Goal: Use online tool/utility: Utilize a website feature to perform a specific function

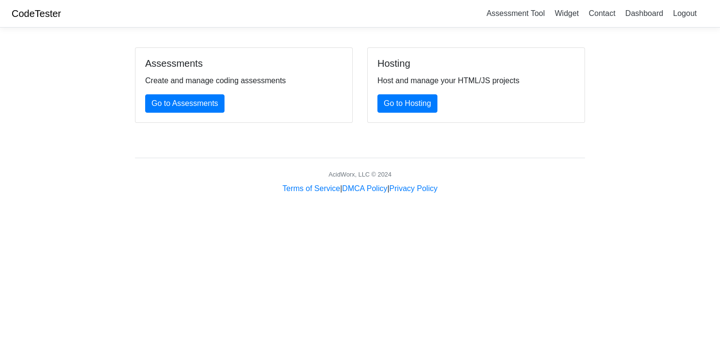
click at [189, 94] on div "Assessments Create and manage coding assessments Go to Assessments" at bounding box center [243, 85] width 217 height 74
click at [189, 103] on link "Go to Assessments" at bounding box center [184, 103] width 79 height 18
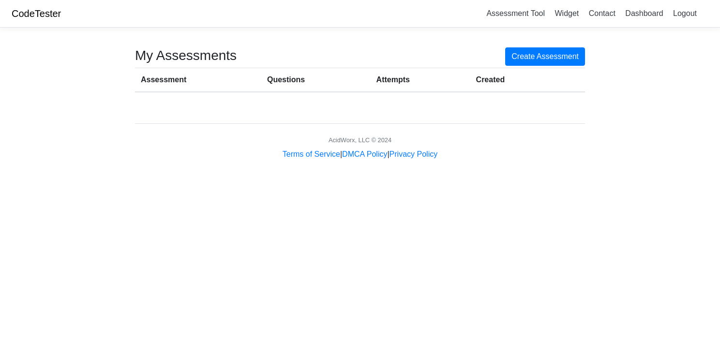
click at [36, 16] on link "CodeTester" at bounding box center [36, 13] width 49 height 11
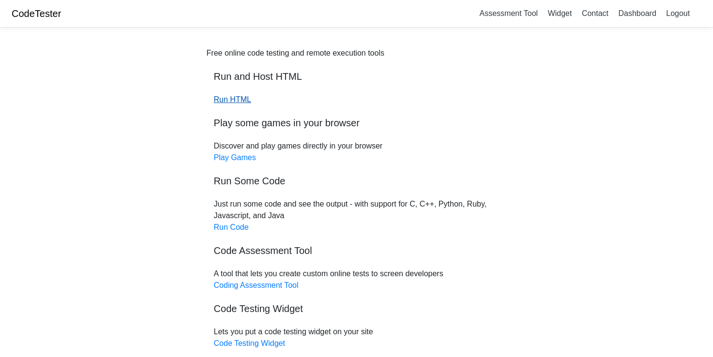
click at [236, 103] on link "Run HTML" at bounding box center [232, 99] width 37 height 8
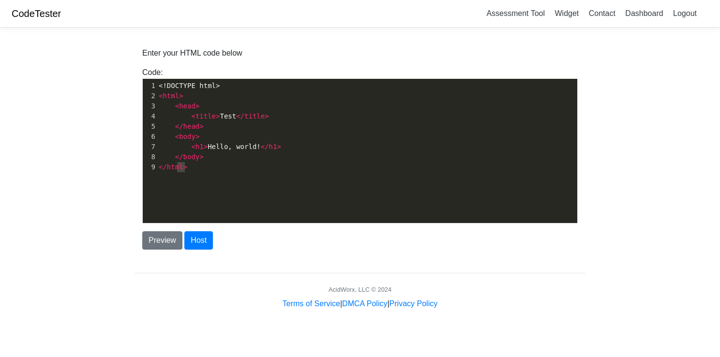
scroll to position [3, 0]
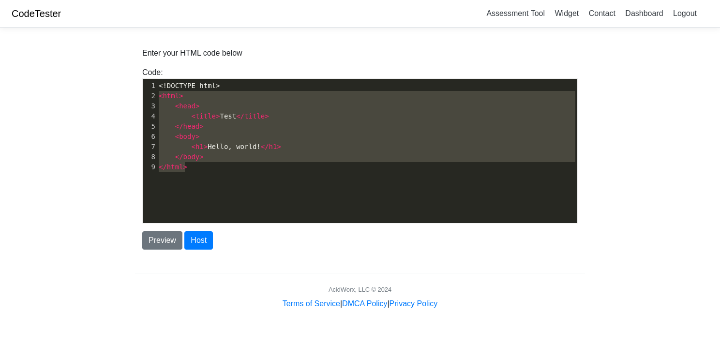
type textarea "<!DOCTYPE html> <html> <head> <title>Test</title> </head> <body> <h1>Hello, wor…"
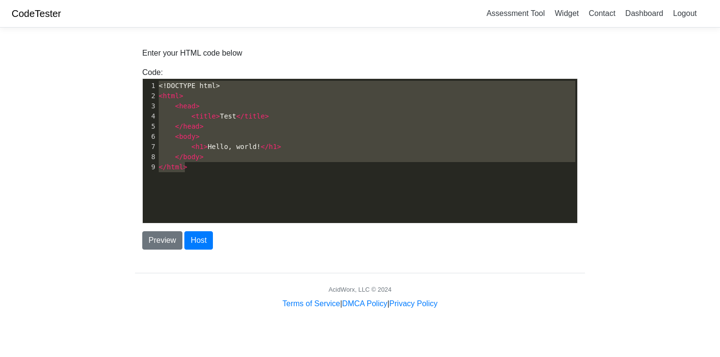
drag, startPoint x: 202, startPoint y: 165, endPoint x: 152, endPoint y: 83, distance: 96.4
click at [157, 83] on div "1 <!DOCTYPE html> 2 < html > 3 < head > 4 < title > Test </ title > 5 </ head >…" at bounding box center [371, 126] width 428 height 91
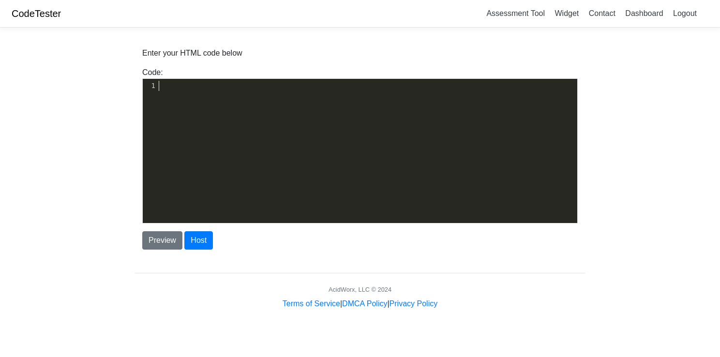
type textarea "​"
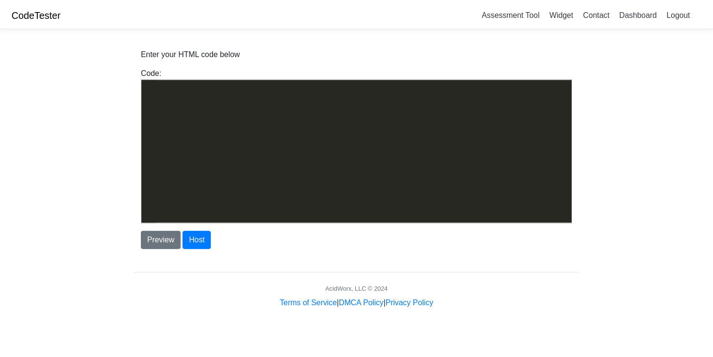
scroll to position [5531, 0]
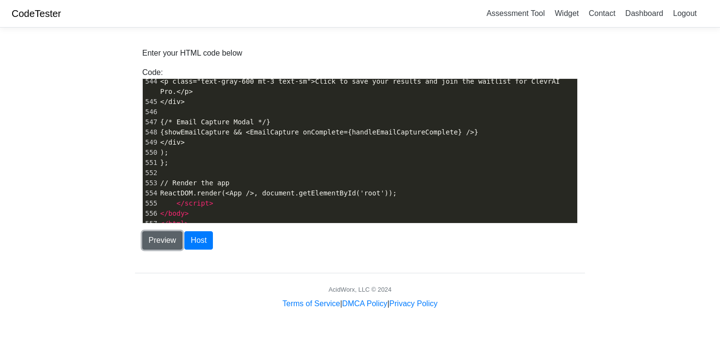
click at [150, 245] on button "Preview" at bounding box center [162, 240] width 40 height 18
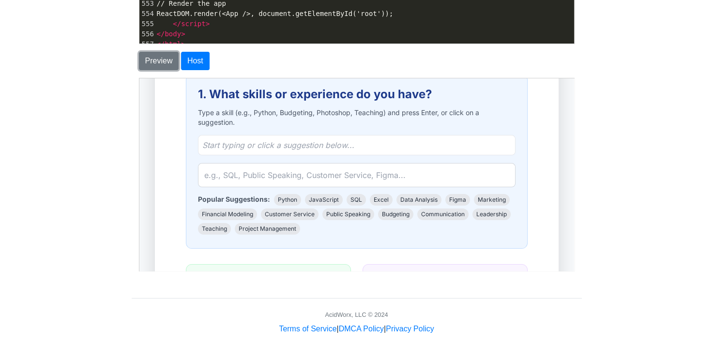
scroll to position [224, 0]
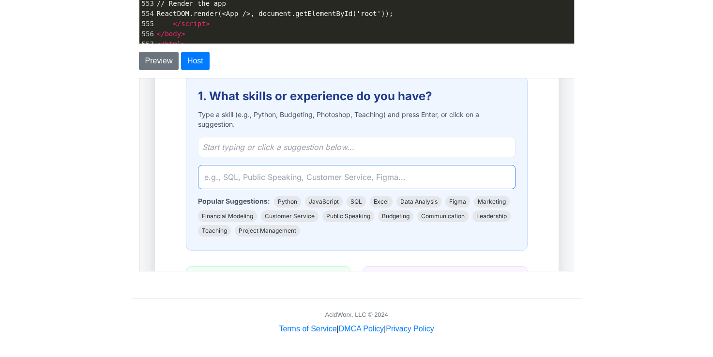
click at [292, 173] on input "text" at bounding box center [355, 176] width 317 height 24
click at [273, 176] on input "investigation" at bounding box center [355, 176] width 317 height 24
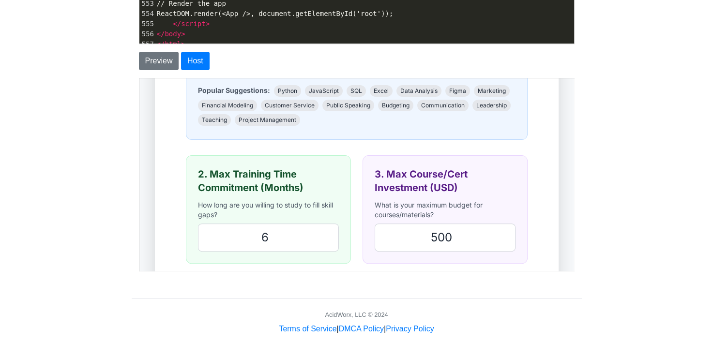
scroll to position [352, 0]
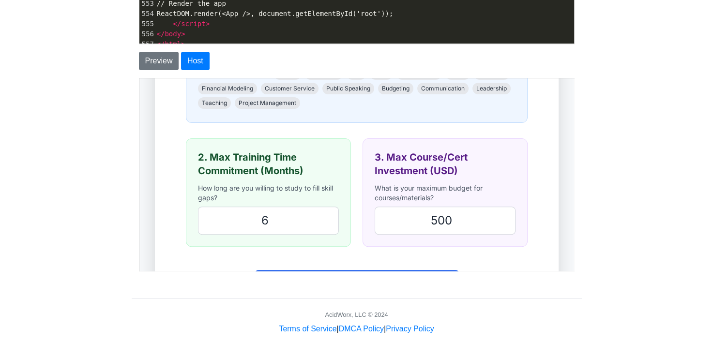
type input "investigation journalism, writing, reporting, news, tv personality"
click at [269, 222] on input "6" at bounding box center [267, 220] width 141 height 28
type input "12"
click at [423, 218] on input "500" at bounding box center [443, 220] width 141 height 28
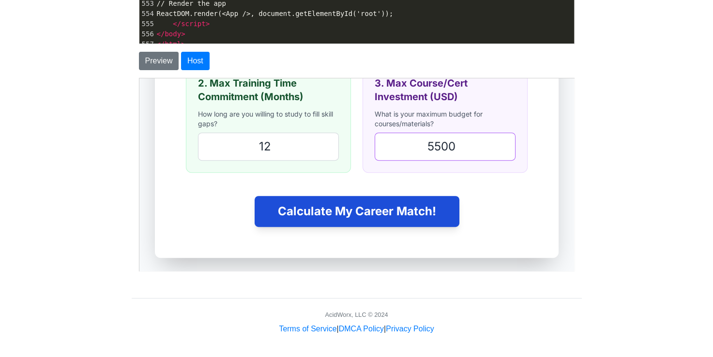
type input "5500"
click at [374, 206] on button "Calculate My Career Match!" at bounding box center [355, 210] width 205 height 31
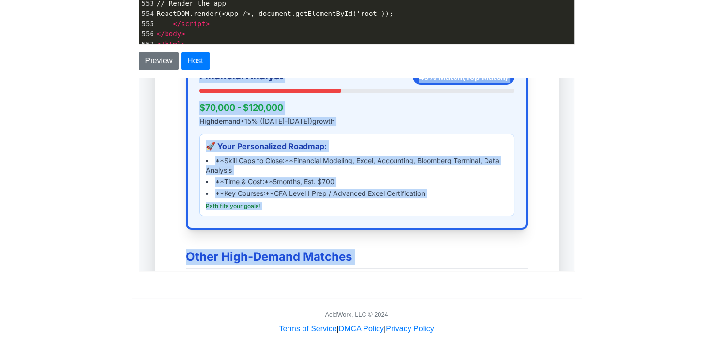
scroll to position [330, 0]
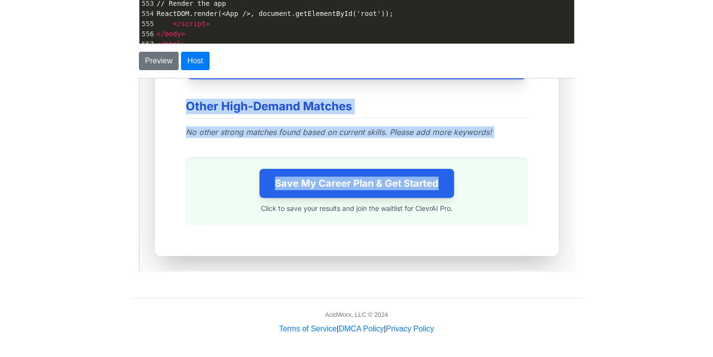
drag, startPoint x: 240, startPoint y: 137, endPoint x: 522, endPoint y: 196, distance: 288.7
click at [522, 196] on div "ClevrAI Career Discovery Results Personalized Matches across multiple industrie…" at bounding box center [355, 15] width 357 height 434
copy div "Your Top Match: Financial Analyst Financial Analyst 45 % Match (Top Match) $70,…"
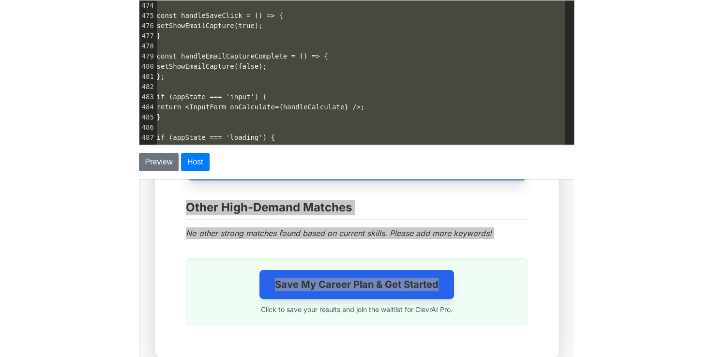
scroll to position [4766, 0]
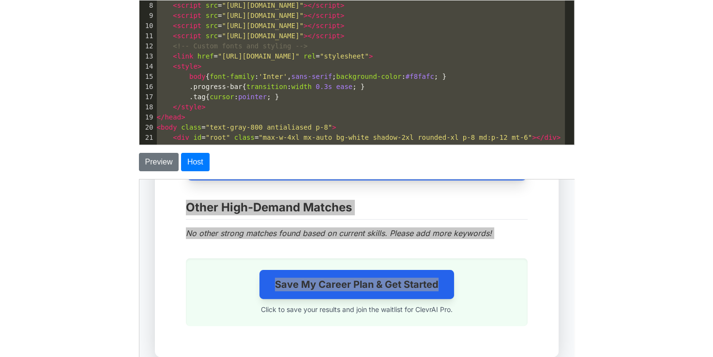
type textarea "<!DOCTYPE html> <html lang="en"> <head> <meta charset="UTF-8"> <meta name="view…"
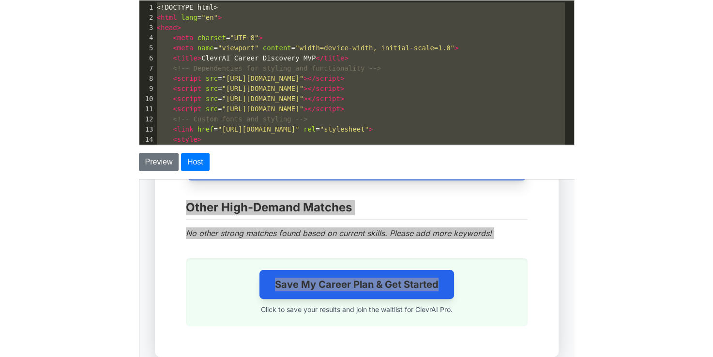
drag, startPoint x: 197, startPoint y: 128, endPoint x: 514, endPoint y: -36, distance: 356.6
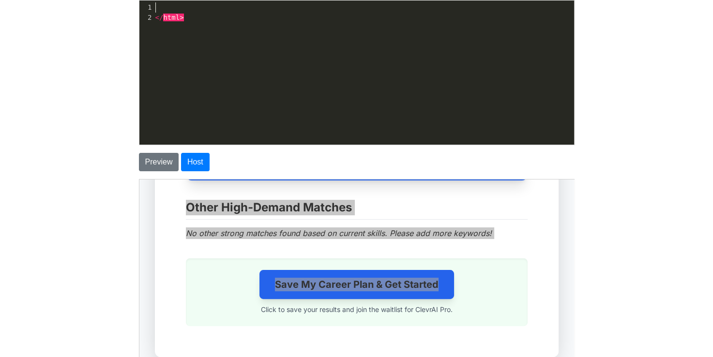
click at [199, 18] on pre "</ html >" at bounding box center [367, 18] width 428 height 10
type textarea "​"
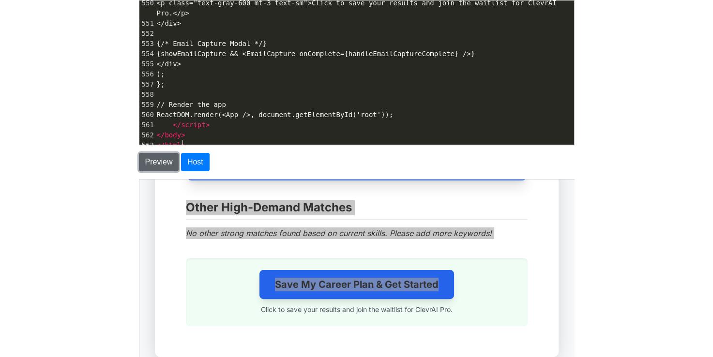
click at [158, 157] on button "Preview" at bounding box center [159, 162] width 40 height 18
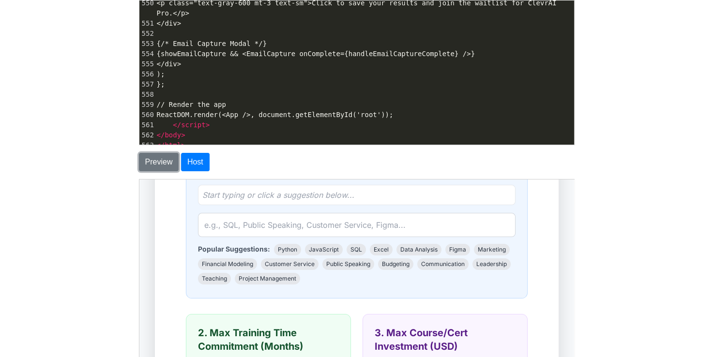
drag, startPoint x: 570, startPoint y: 232, endPoint x: 720, endPoint y: 460, distance: 272.4
click at [257, 223] on input "text" at bounding box center [355, 224] width 317 height 24
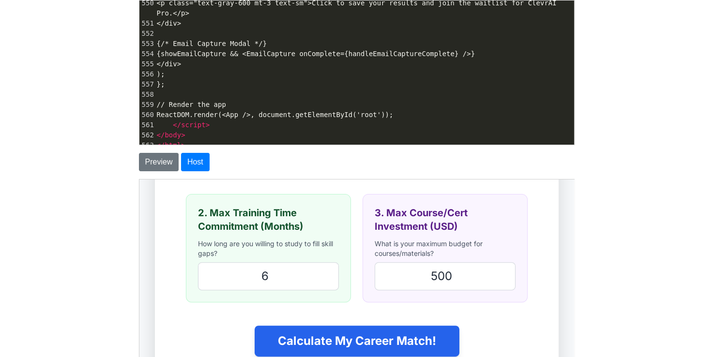
type input "reporting, news anchor, journalism, investigation, writing"
click at [279, 272] on input "6" at bounding box center [267, 276] width 141 height 28
type input "12"
click at [421, 276] on input "500" at bounding box center [443, 276] width 141 height 28
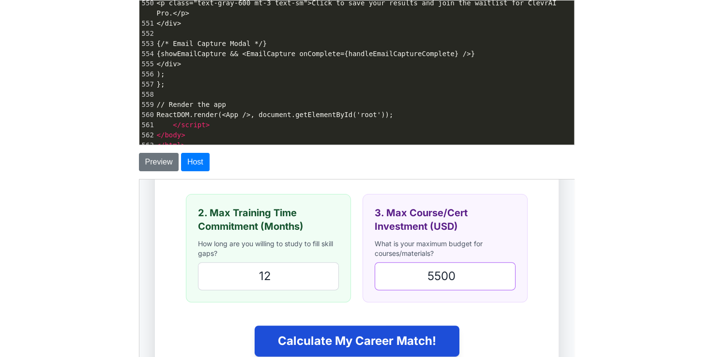
type input "5500"
click at [355, 344] on button "Calculate My Career Match!" at bounding box center [355, 340] width 205 height 31
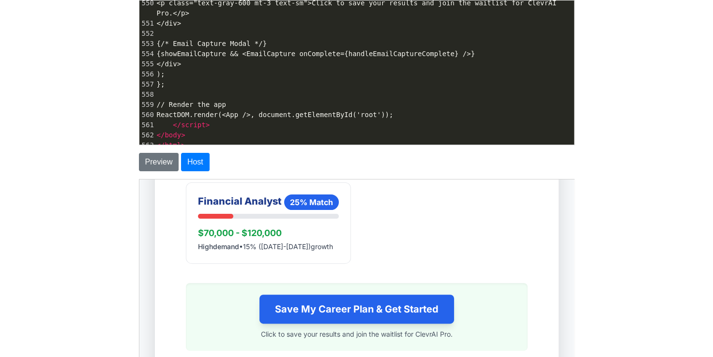
scroll to position [419, 0]
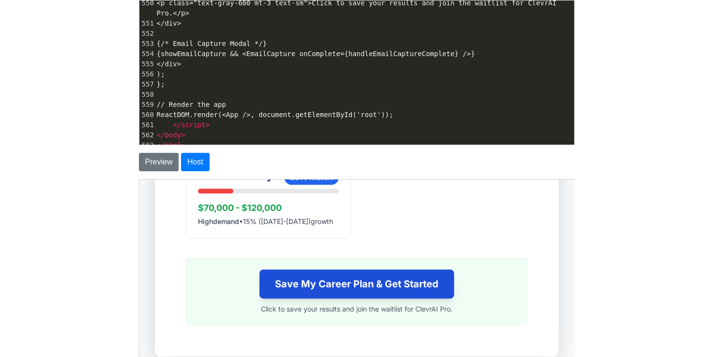
click at [404, 280] on button "Save My Career Plan & Get Started" at bounding box center [355, 283] width 194 height 29
